Goal: Task Accomplishment & Management: Use online tool/utility

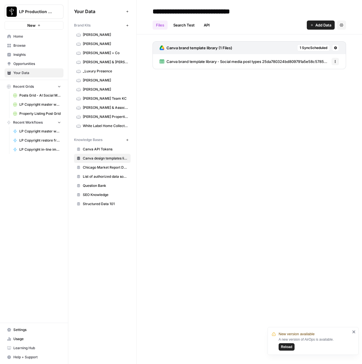
click at [40, 44] on span "Browse" at bounding box center [37, 45] width 48 height 5
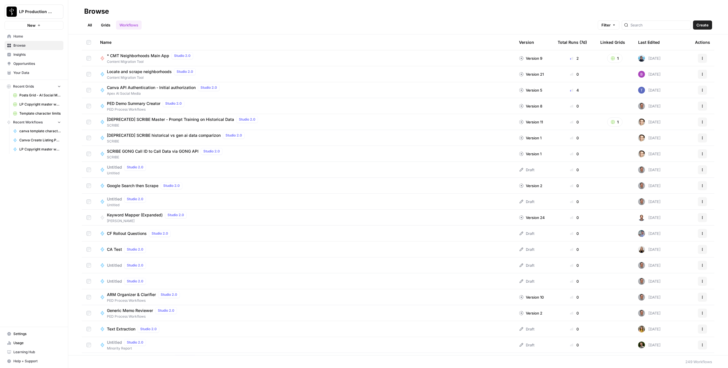
click at [19, 49] on link "Browse" at bounding box center [34, 45] width 59 height 9
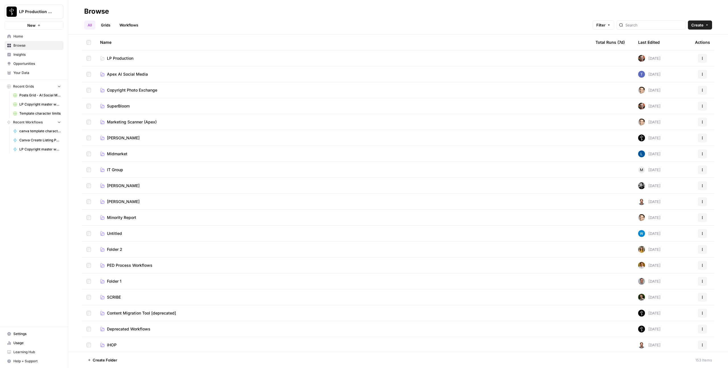
click at [135, 90] on span "Copyright Photo Exchange" at bounding box center [132, 90] width 50 height 6
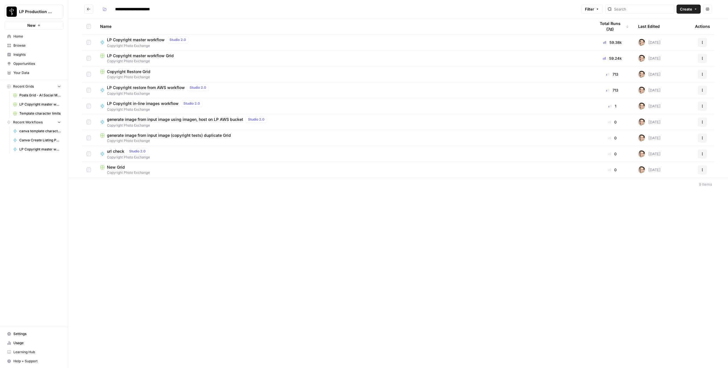
click at [135, 56] on span "LP Copyright master workflow Grid" at bounding box center [140, 56] width 67 height 6
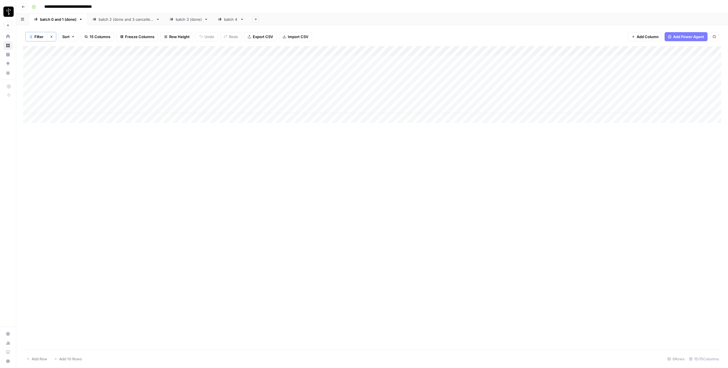
click at [181, 22] on div "batch 3 (done)" at bounding box center [189, 19] width 26 height 6
click at [222, 20] on div "batch 4" at bounding box center [228, 19] width 20 height 6
click at [54, 36] on button "Clear filters" at bounding box center [51, 36] width 9 height 9
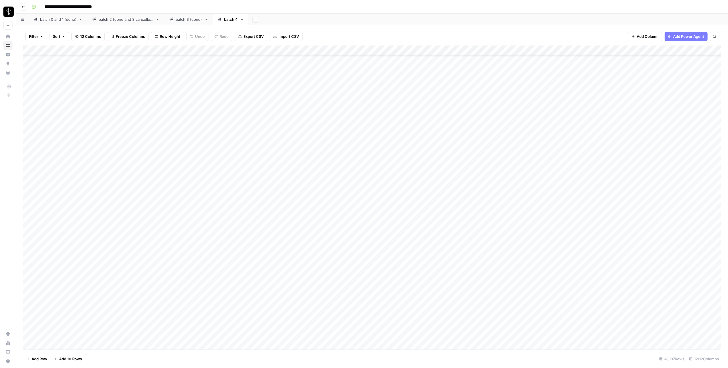
scroll to position [55393, 0]
click at [28, 212] on div "Add Column" at bounding box center [372, 198] width 698 height 304
click at [32, 220] on div "Add Column" at bounding box center [372, 198] width 698 height 304
click at [30, 231] on div "Add Column" at bounding box center [372, 198] width 698 height 304
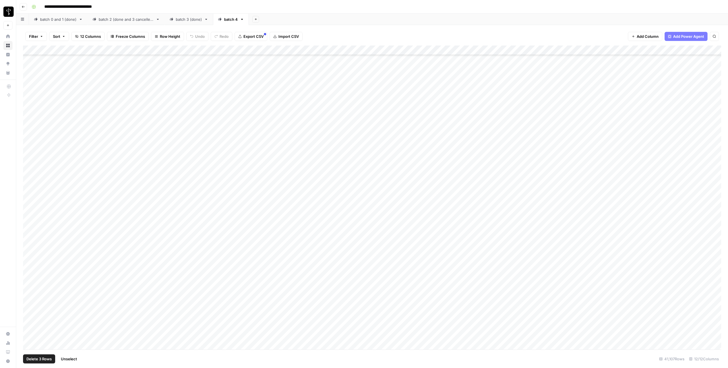
scroll to position [57272, 0]
click at [30, 219] on div "Add Column" at bounding box center [372, 198] width 698 height 304
click at [29, 230] on div "Add Column" at bounding box center [372, 198] width 698 height 304
click at [28, 210] on div "Add Column" at bounding box center [372, 198] width 698 height 304
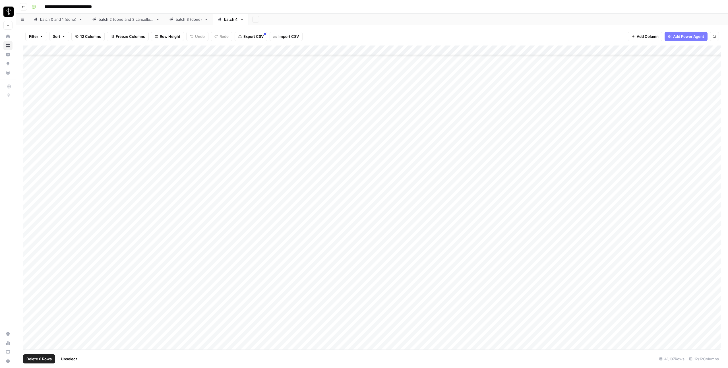
click at [29, 219] on div "Add Column" at bounding box center [372, 198] width 698 height 304
click at [28, 247] on div "Add Column" at bounding box center [372, 198] width 698 height 304
click at [29, 254] on div "Add Column" at bounding box center [372, 198] width 698 height 304
click at [30, 204] on div "Add Column" at bounding box center [372, 198] width 698 height 304
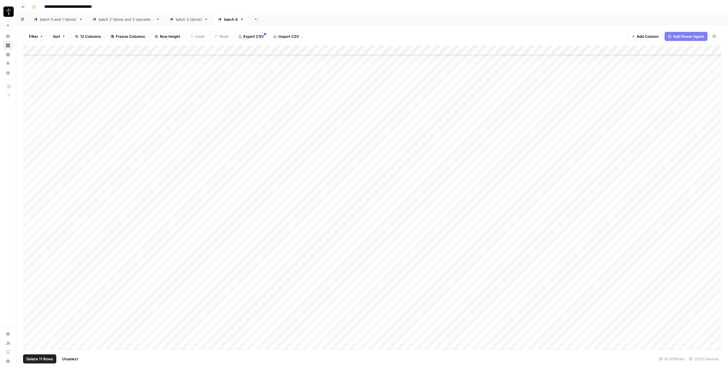
click at [30, 221] on div "Add Column" at bounding box center [372, 198] width 698 height 304
click at [32, 253] on div "Add Column" at bounding box center [372, 198] width 698 height 304
click at [30, 207] on div "Add Column" at bounding box center [372, 198] width 698 height 304
click at [30, 275] on div "Add Column" at bounding box center [372, 198] width 698 height 304
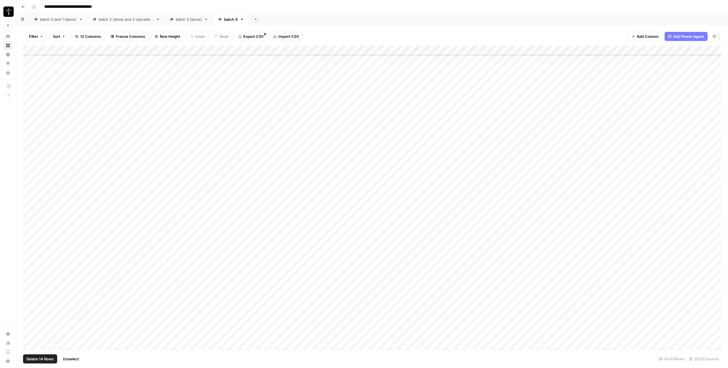
click at [30, 285] on div "Add Column" at bounding box center [372, 198] width 698 height 304
click at [30, 304] on div "Add Column" at bounding box center [372, 198] width 698 height 304
click at [28, 62] on div "Add Column" at bounding box center [372, 198] width 698 height 304
click at [30, 206] on div "Add Column" at bounding box center [372, 198] width 698 height 304
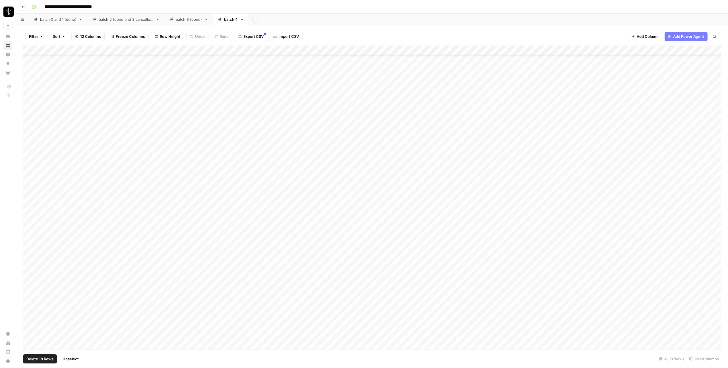
click at [30, 219] on div "Add Column" at bounding box center [372, 198] width 698 height 304
click at [31, 227] on div "Add Column" at bounding box center [372, 198] width 698 height 304
click at [28, 244] on div "Add Column" at bounding box center [372, 198] width 698 height 304
click at [30, 296] on div "Add Column" at bounding box center [372, 198] width 698 height 304
click at [30, 304] on div "Add Column" at bounding box center [372, 198] width 698 height 304
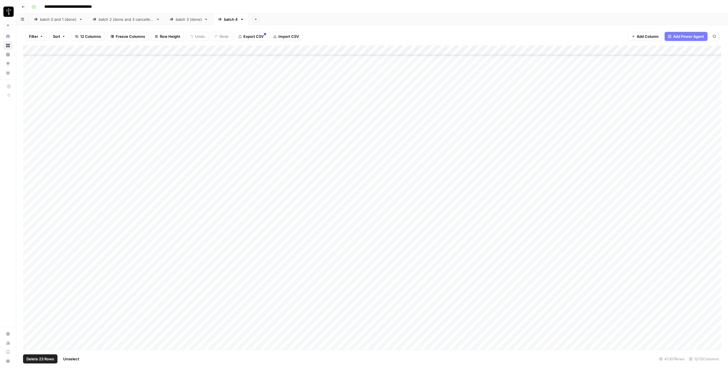
scroll to position [58415, 0]
click at [30, 100] on div "Add Column" at bounding box center [372, 198] width 698 height 304
click at [30, 178] on div "Add Column" at bounding box center [372, 198] width 698 height 304
click at [28, 324] on div "Add Column" at bounding box center [372, 198] width 698 height 304
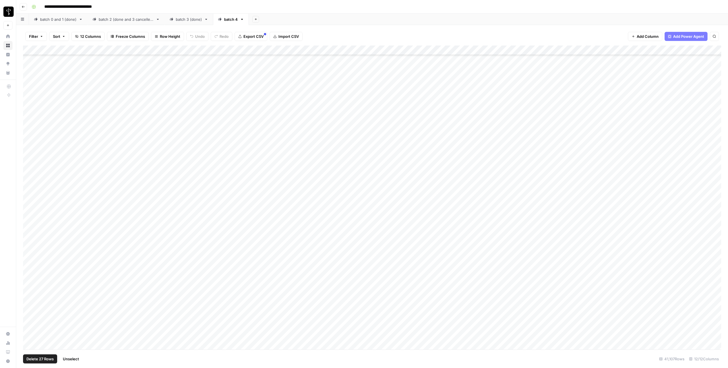
click at [30, 183] on div "Add Column" at bounding box center [372, 198] width 698 height 304
click at [31, 202] on div "Add Column" at bounding box center [372, 198] width 698 height 304
click at [30, 241] on div "Add Column" at bounding box center [372, 198] width 698 height 304
click at [30, 260] on div "Add Column" at bounding box center [372, 198] width 698 height 304
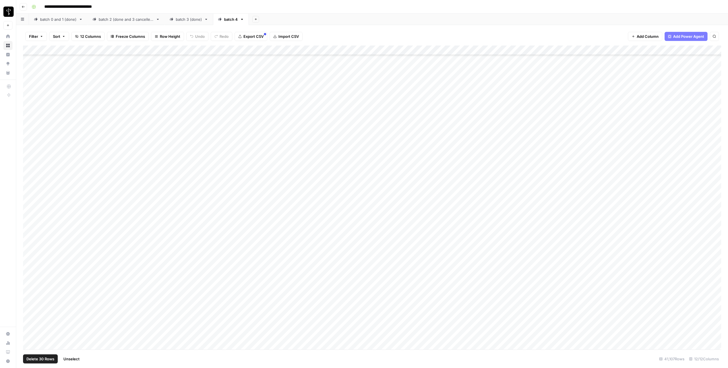
click at [28, 253] on div "Add Column" at bounding box center [372, 198] width 698 height 304
click at [30, 263] on div "Add Column" at bounding box center [372, 198] width 698 height 304
click at [30, 284] on div "Add Column" at bounding box center [372, 198] width 698 height 304
click at [28, 185] on div "Add Column" at bounding box center [372, 198] width 698 height 304
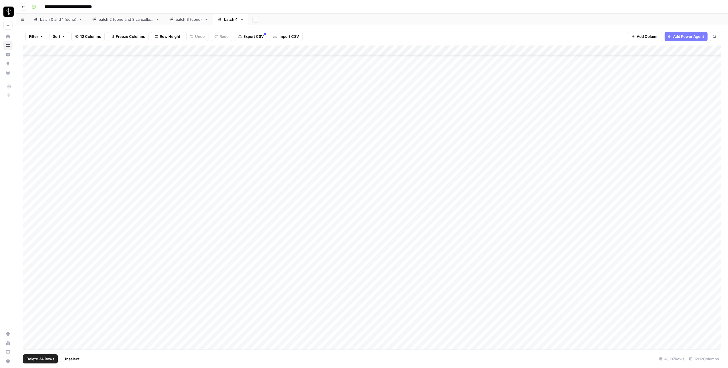
click at [29, 312] on div "Add Column" at bounding box center [372, 198] width 698 height 304
click at [30, 331] on div "Add Column" at bounding box center [372, 198] width 698 height 304
click at [30, 81] on div "Add Column" at bounding box center [372, 198] width 698 height 304
click at [29, 100] on div "Add Column" at bounding box center [372, 198] width 698 height 304
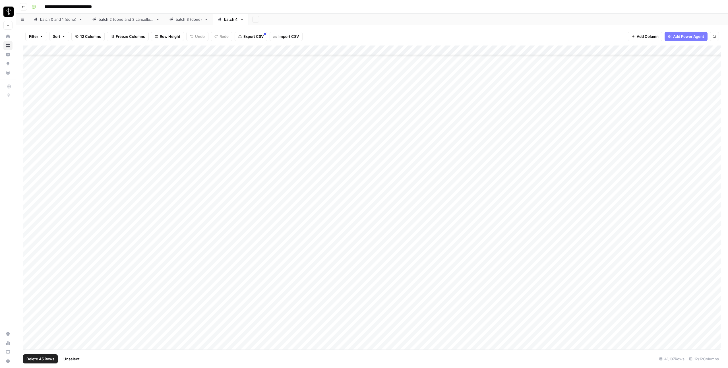
click at [30, 170] on div "Add Column" at bounding box center [372, 198] width 698 height 304
click at [28, 171] on div "Add Column" at bounding box center [372, 198] width 698 height 304
click at [28, 190] on div "Add Column" at bounding box center [372, 198] width 698 height 304
click at [659, 50] on div "Add Column" at bounding box center [372, 198] width 698 height 304
click at [669, 82] on span "Selected Rows (45)" at bounding box center [678, 84] width 36 height 6
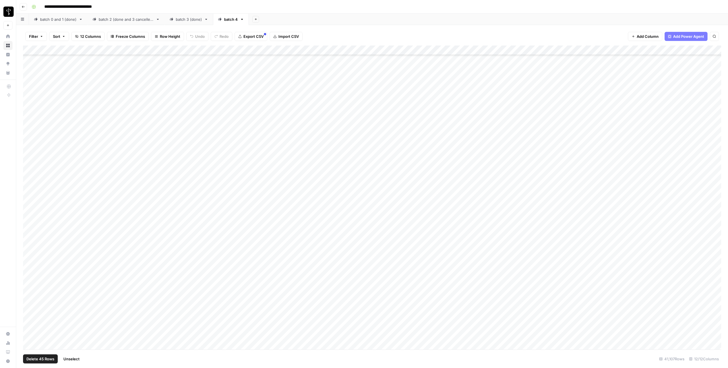
scroll to position [59745, 0]
click at [75, 357] on span "Unselect" at bounding box center [71, 359] width 16 height 6
click at [29, 87] on div "Add Column" at bounding box center [372, 198] width 698 height 304
click at [29, 203] on div "Add Column" at bounding box center [372, 198] width 698 height 304
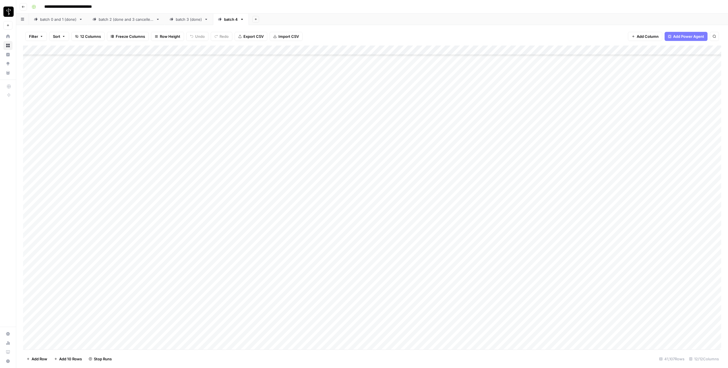
scroll to position [59692, 0]
click at [29, 141] on div "Add Column" at bounding box center [372, 198] width 698 height 304
click at [29, 228] on div "Add Column" at bounding box center [372, 198] width 698 height 304
click at [30, 243] on div "Add Column" at bounding box center [372, 198] width 698 height 304
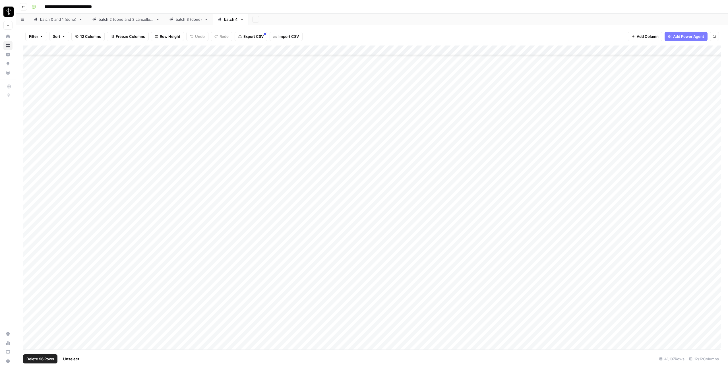
scroll to position [61878, 0]
click at [29, 257] on div "Add Column" at bounding box center [372, 198] width 698 height 304
click at [29, 253] on div "Add Column" at bounding box center [372, 198] width 698 height 304
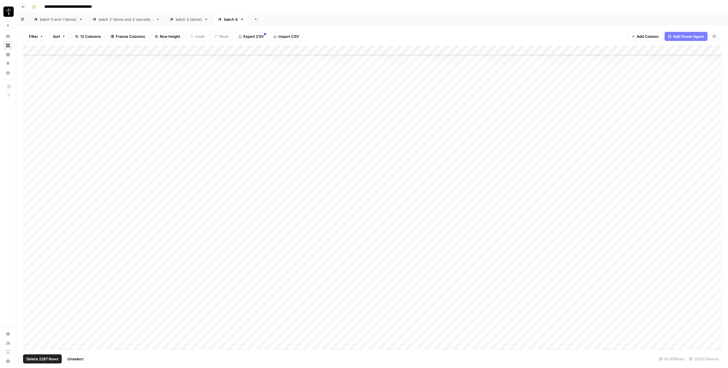
click at [29, 245] on div "Add Column" at bounding box center [372, 198] width 698 height 304
click at [30, 258] on div "Add Column" at bounding box center [372, 198] width 698 height 304
click at [30, 311] on div "Add Column" at bounding box center [372, 198] width 698 height 304
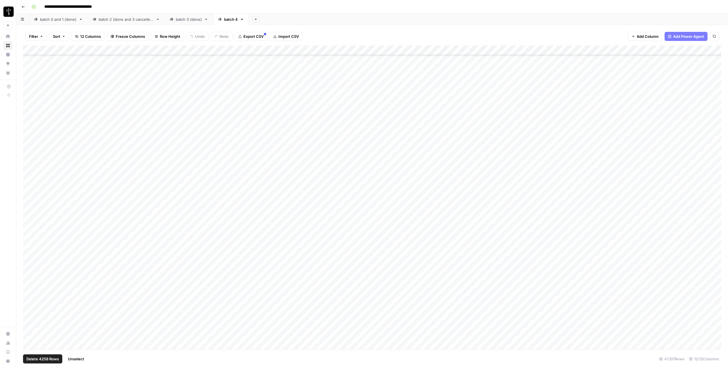
scroll to position [106177, 0]
click at [30, 266] on div "Add Column" at bounding box center [372, 198] width 698 height 304
click at [658, 50] on div "Add Column" at bounding box center [372, 198] width 698 height 304
click at [671, 83] on span "Selected Rows (4820)" at bounding box center [679, 84] width 39 height 6
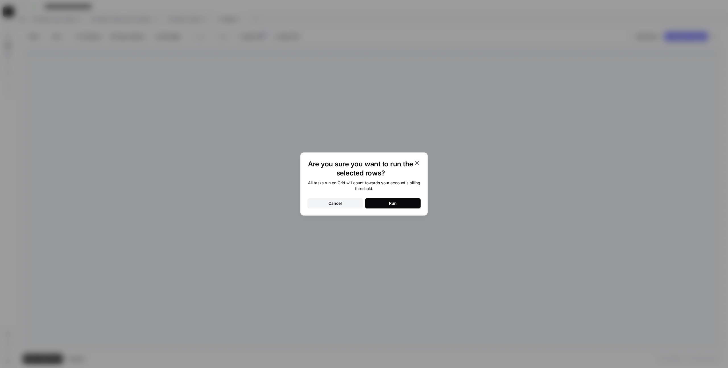
click at [399, 209] on div "Are you sure you want to run the selected rows? All tasks run on Grid will coun…" at bounding box center [363, 183] width 127 height 63
click at [399, 204] on button "Run" at bounding box center [392, 203] width 55 height 10
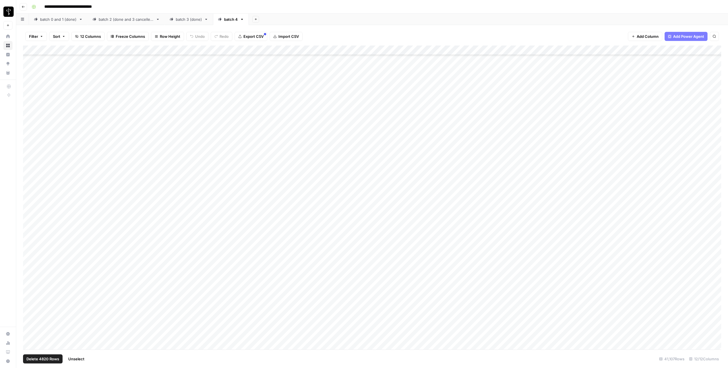
scroll to position [106372, 0]
click at [71, 359] on span "Unselect" at bounding box center [76, 359] width 16 height 6
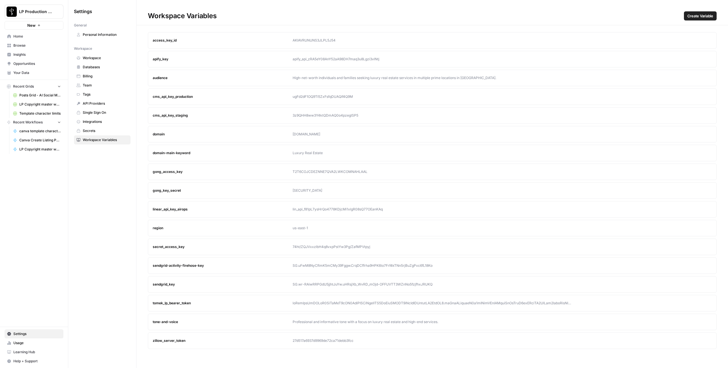
click at [17, 346] on link "Usage" at bounding box center [34, 343] width 59 height 9
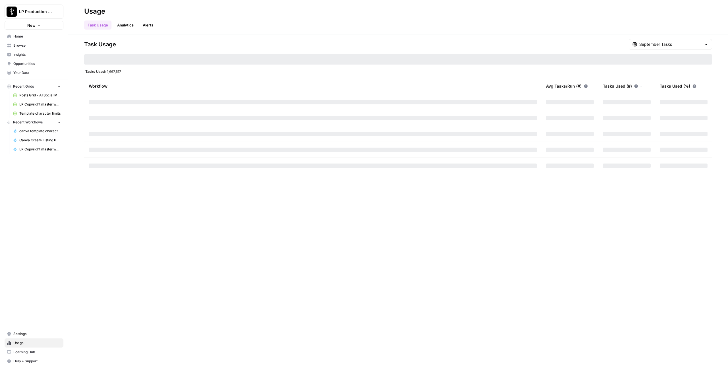
click at [123, 25] on link "Analytics" at bounding box center [125, 24] width 23 height 9
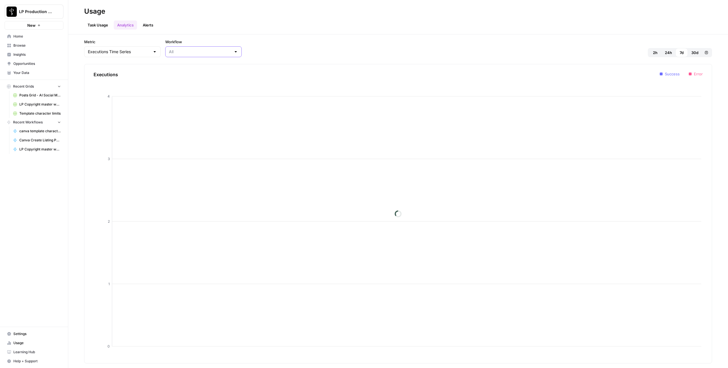
click at [184, 53] on input "Workflow" at bounding box center [200, 52] width 62 height 6
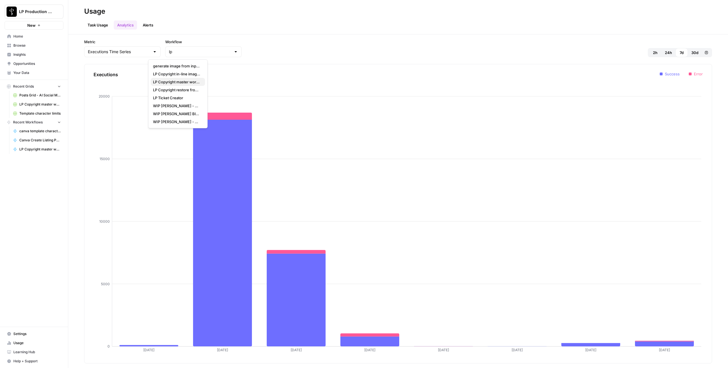
click at [193, 82] on span "LP Copyright master workflow" at bounding box center [177, 82] width 48 height 6
type input "LP Copyright master workflow"
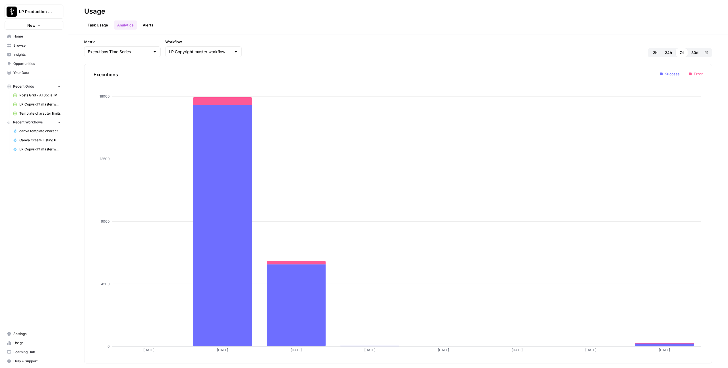
click at [668, 55] on span "24h" at bounding box center [668, 53] width 7 height 6
